Goal: Use online tool/utility: Utilize a website feature to perform a specific function

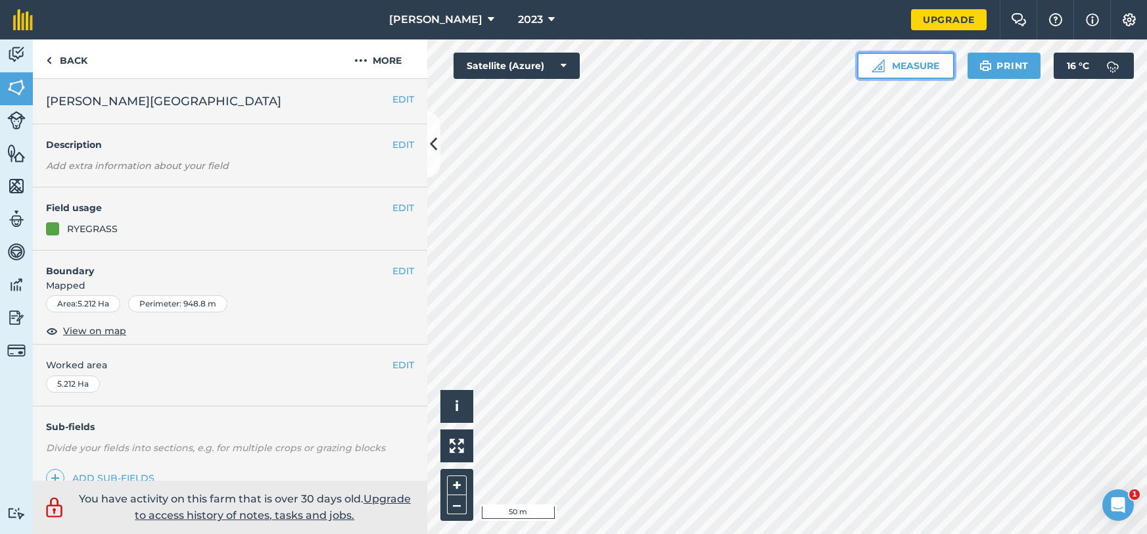
click at [907, 63] on button "Measure" at bounding box center [905, 66] width 97 height 26
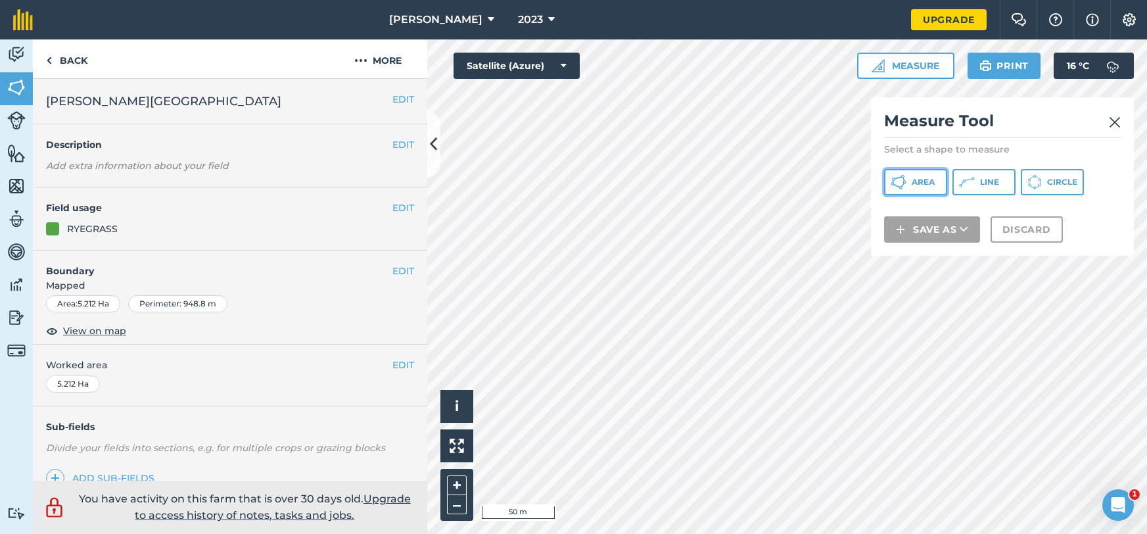
click at [927, 191] on button "Area" at bounding box center [915, 182] width 63 height 26
click at [632, 533] on html "[PERSON_NAME] 2023 Upgrade Farm Chat Help Info Settings Map printing is not ava…" at bounding box center [573, 267] width 1147 height 534
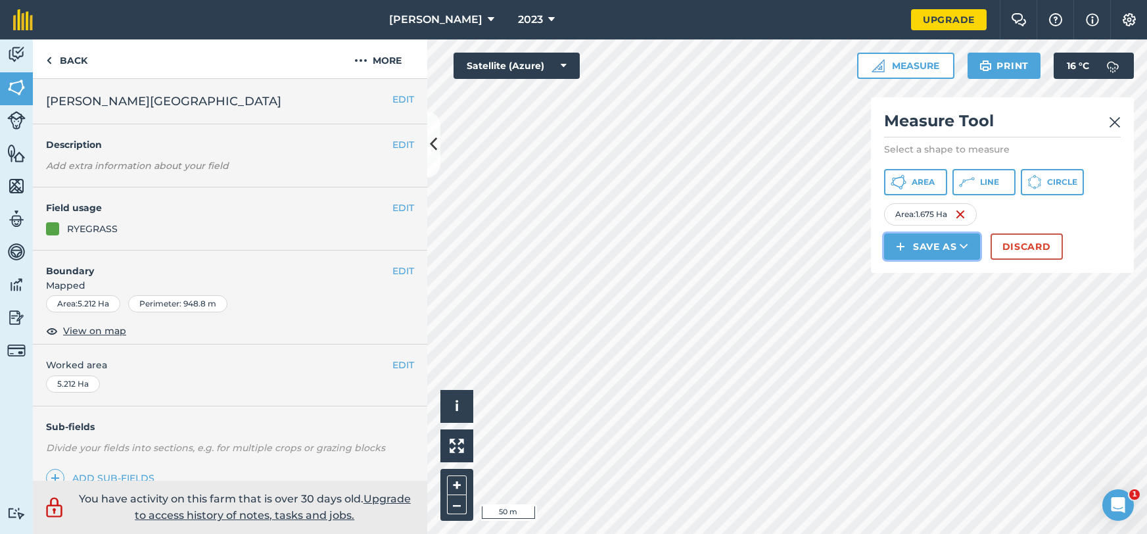
click at [939, 253] on button "Save as" at bounding box center [932, 246] width 96 height 26
click at [925, 327] on link "Note" at bounding box center [932, 335] width 92 height 29
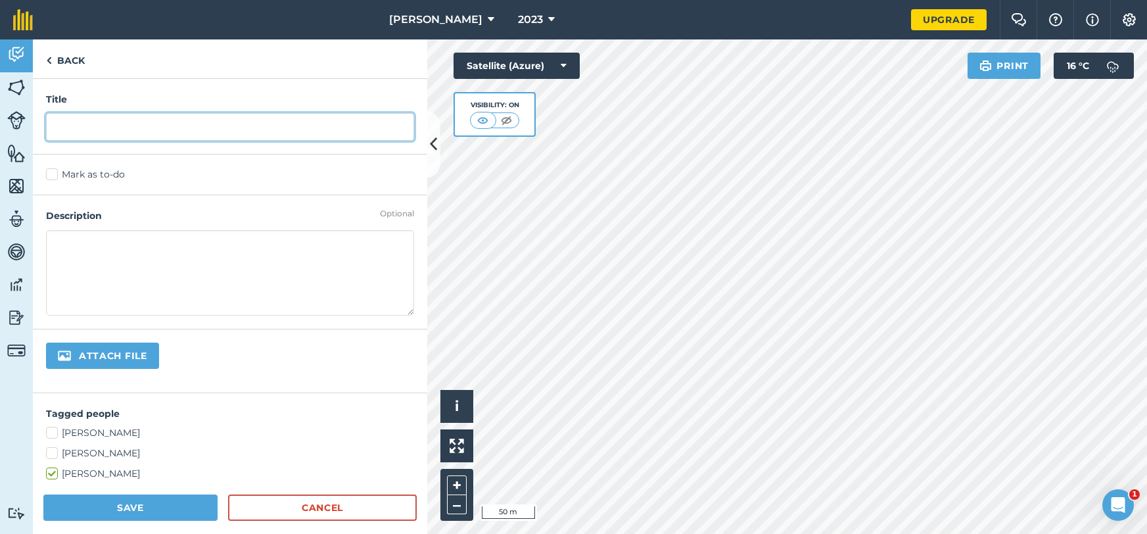
click at [402, 117] on input "text" at bounding box center [230, 127] width 368 height 28
type input "2"
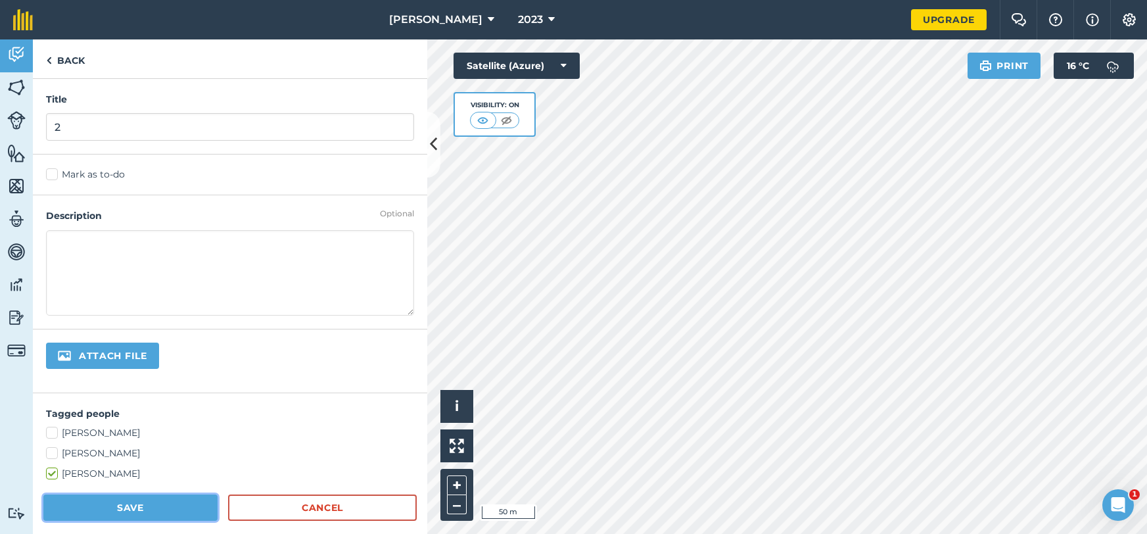
click at [111, 504] on button "Save" at bounding box center [130, 507] width 174 height 26
